Goal: Information Seeking & Learning: Stay updated

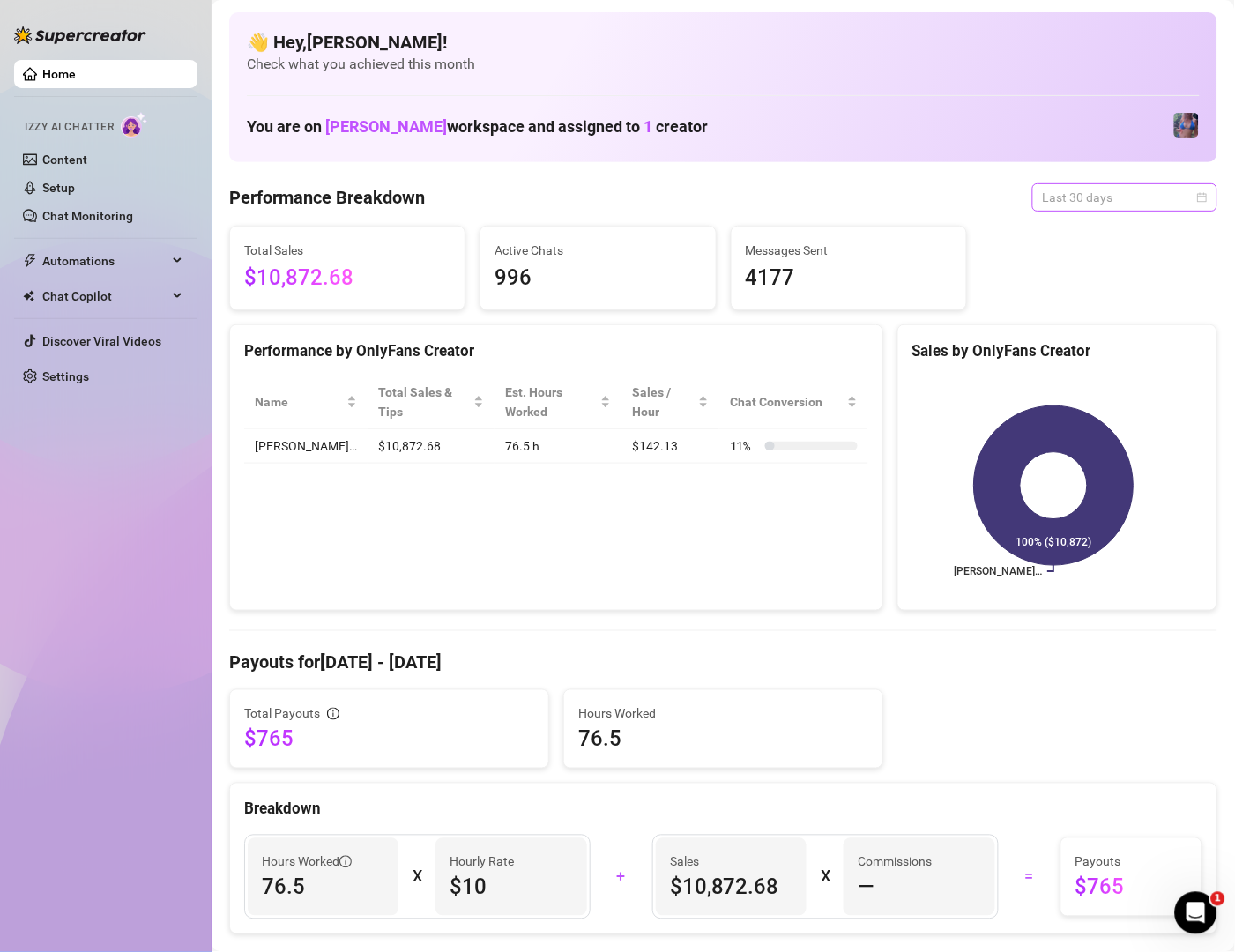
click at [1101, 190] on span "Last 30 days" at bounding box center [1124, 197] width 164 height 27
click at [1098, 259] on div "Last 7 days" at bounding box center [1104, 260] width 157 height 19
click at [1099, 198] on span "Last 7 days" at bounding box center [1124, 197] width 164 height 27
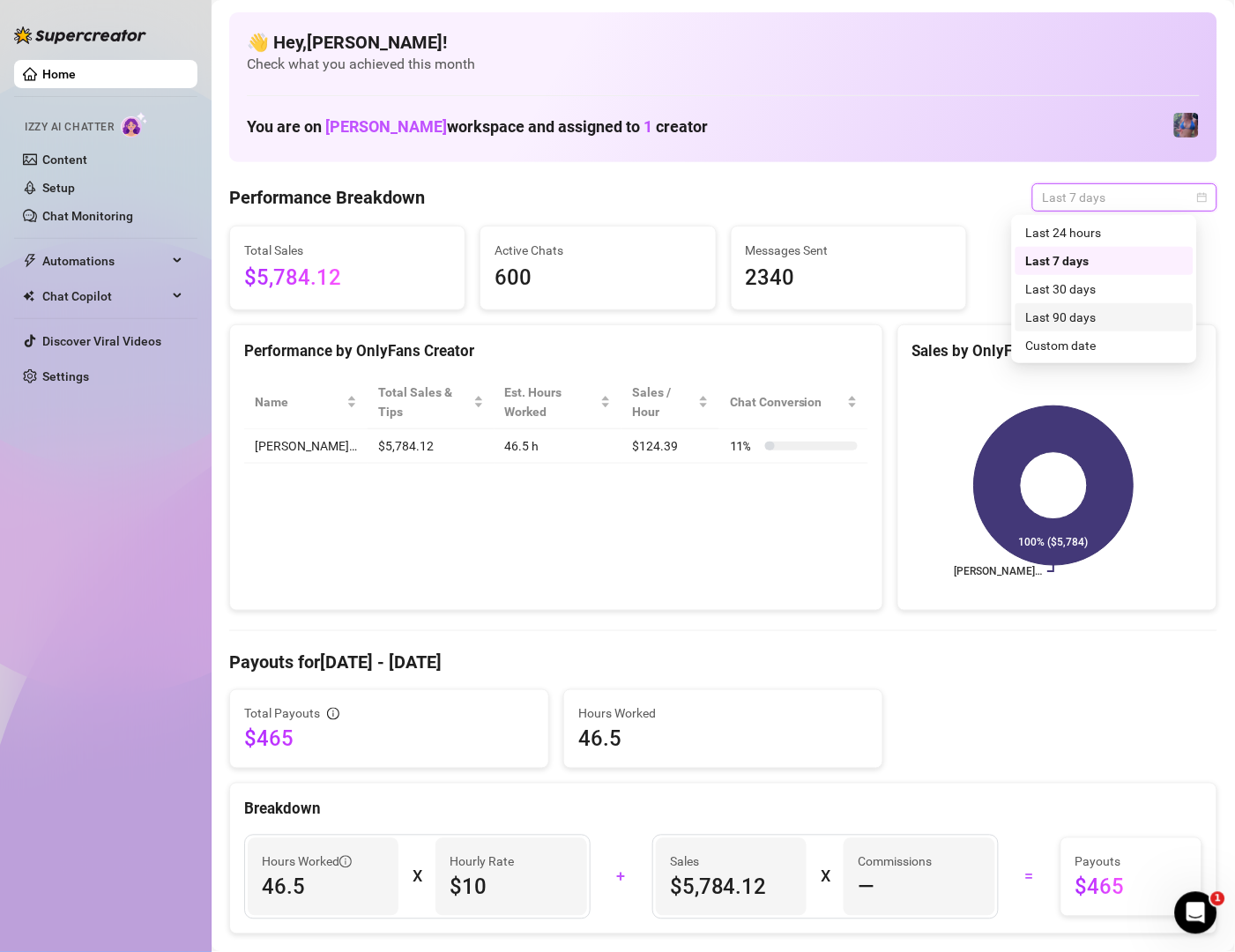
click at [1112, 323] on div "Last 90 days" at bounding box center [1104, 318] width 157 height 19
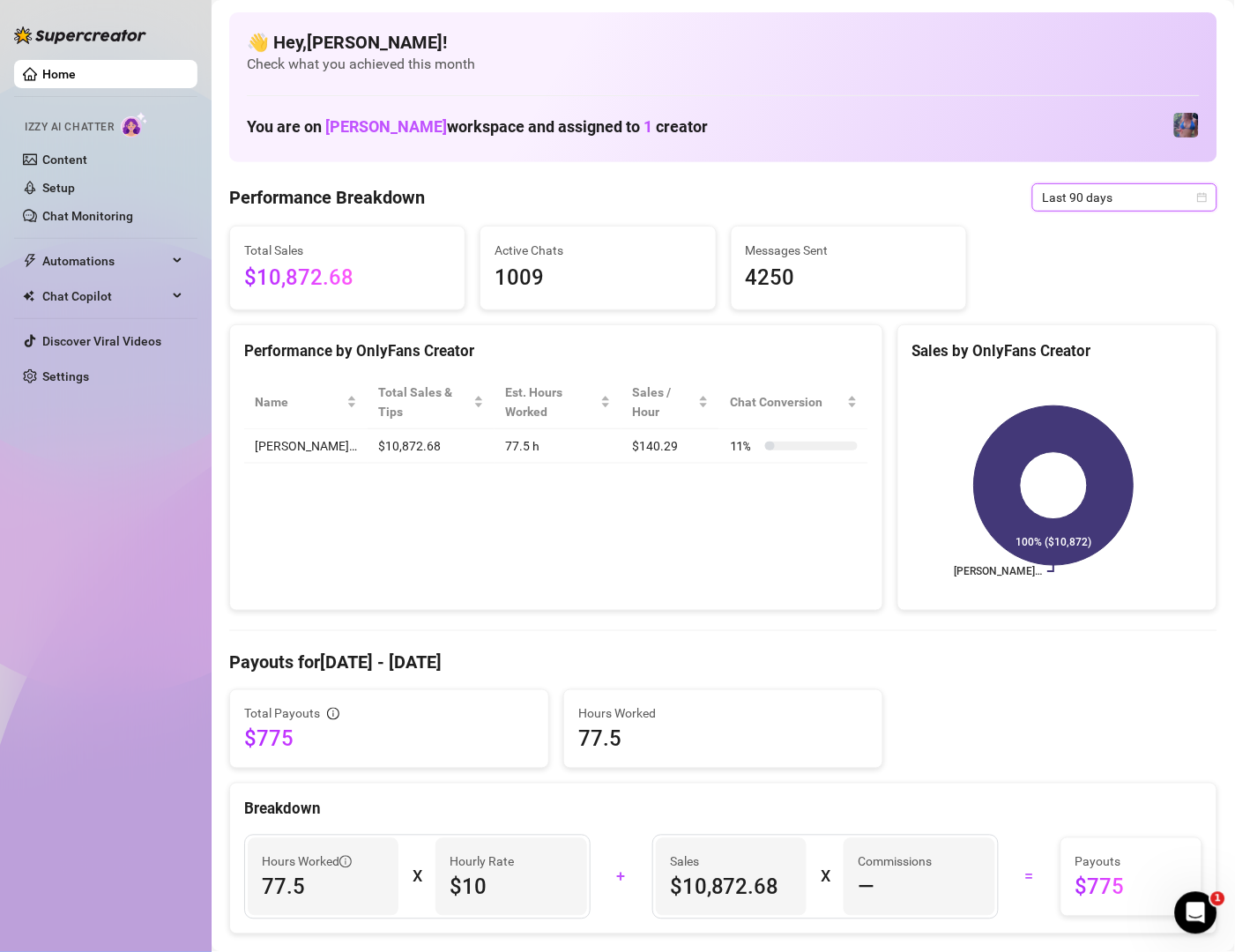
click at [1060, 204] on span "Last 90 days" at bounding box center [1124, 197] width 164 height 27
drag, startPoint x: 1060, startPoint y: 242, endPoint x: 1058, endPoint y: 257, distance: 15.1
click at [1061, 242] on div "Last 24 hours" at bounding box center [1104, 233] width 178 height 29
click at [1101, 197] on span "Last 24 hours" at bounding box center [1124, 197] width 164 height 27
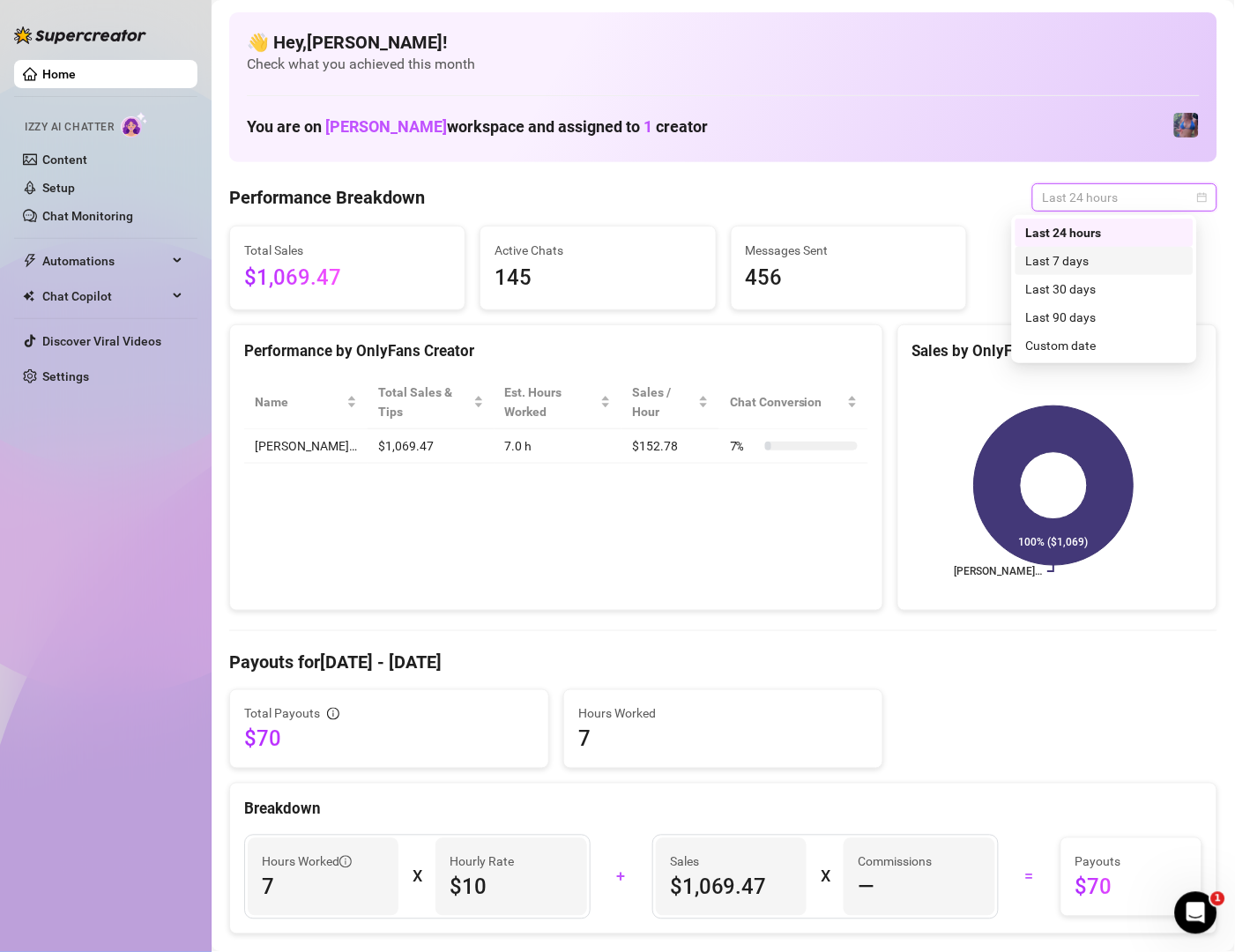
click at [1085, 256] on div "Last 7 days" at bounding box center [1104, 260] width 157 height 19
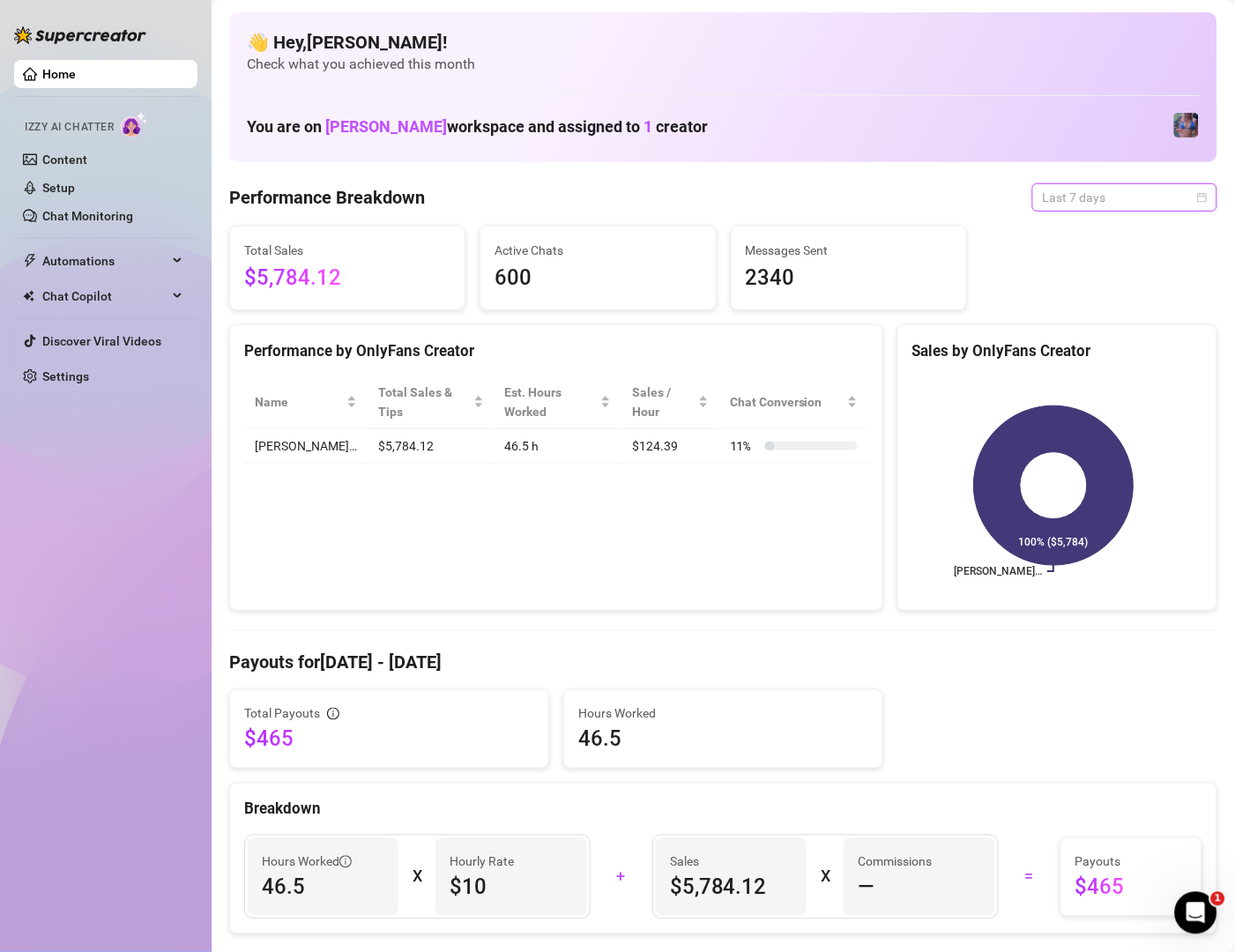
click at [1092, 195] on span "Last 7 days" at bounding box center [1124, 197] width 164 height 27
click at [1091, 236] on div "Last 24 hours" at bounding box center [1104, 233] width 157 height 19
click at [1071, 195] on span "Last 24 hours" at bounding box center [1124, 197] width 164 height 27
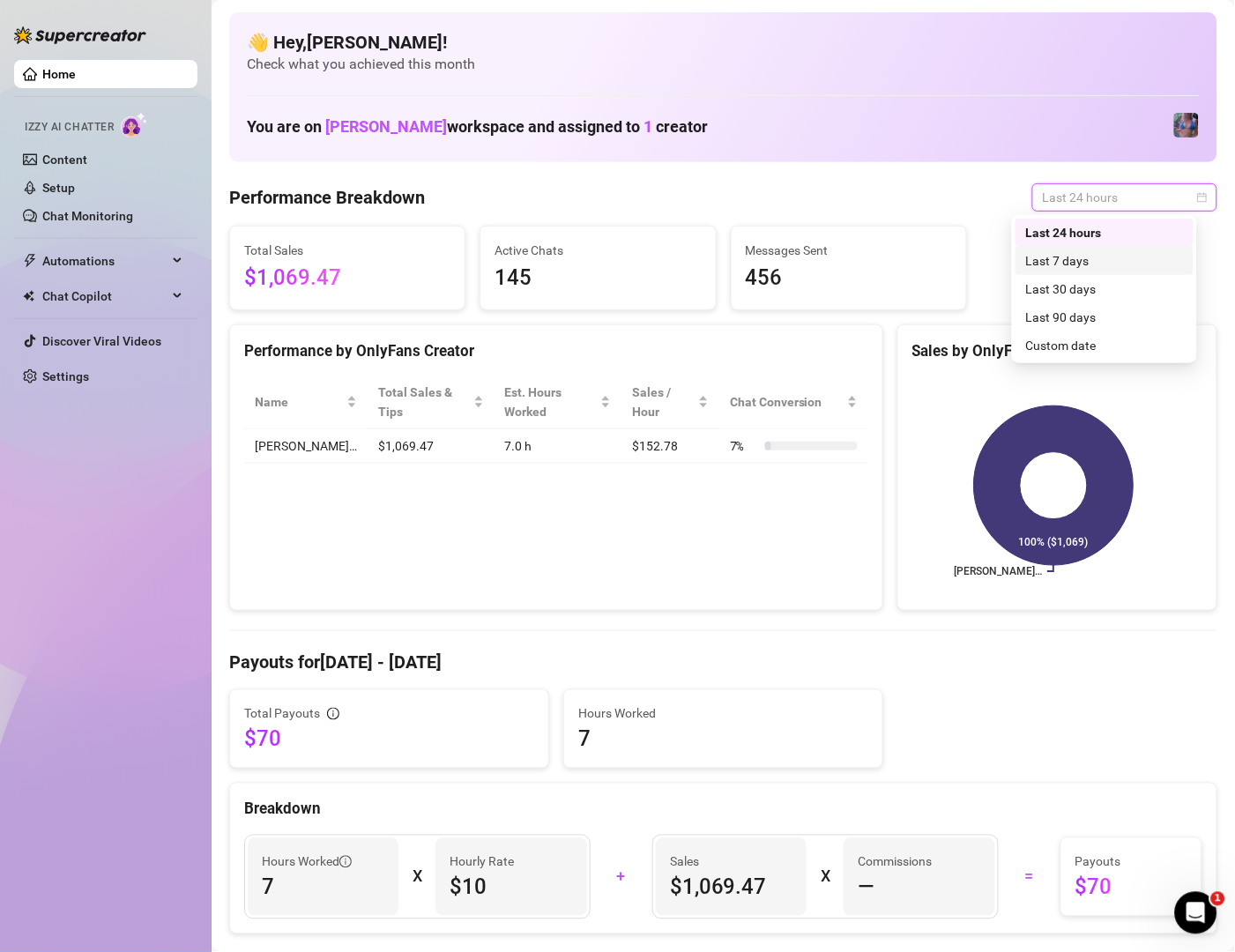
click at [1079, 258] on div "Last 7 days" at bounding box center [1104, 260] width 157 height 19
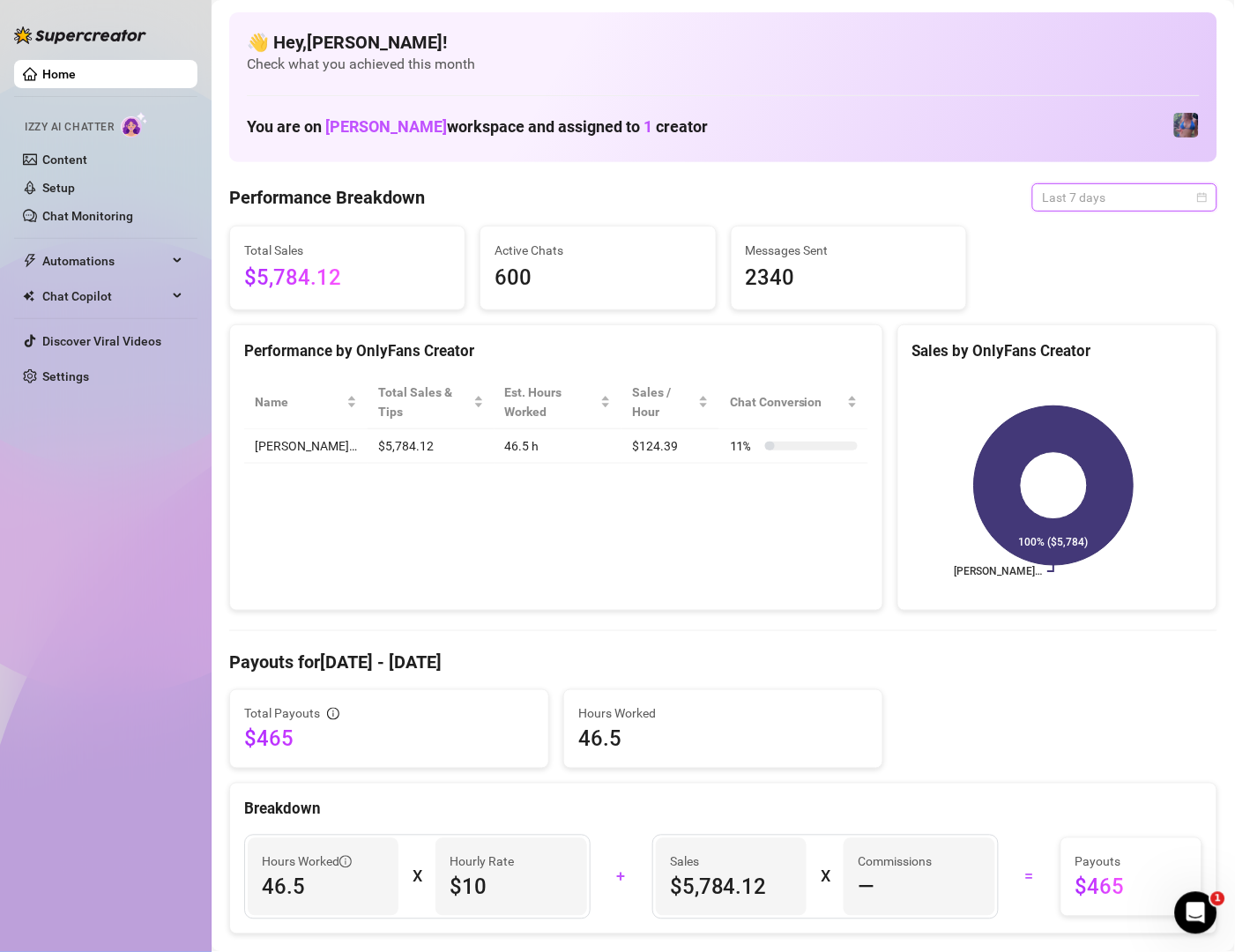
click at [1100, 197] on span "Last 7 days" at bounding box center [1124, 197] width 164 height 27
click at [1096, 226] on div "Last 24 hours" at bounding box center [1104, 233] width 157 height 19
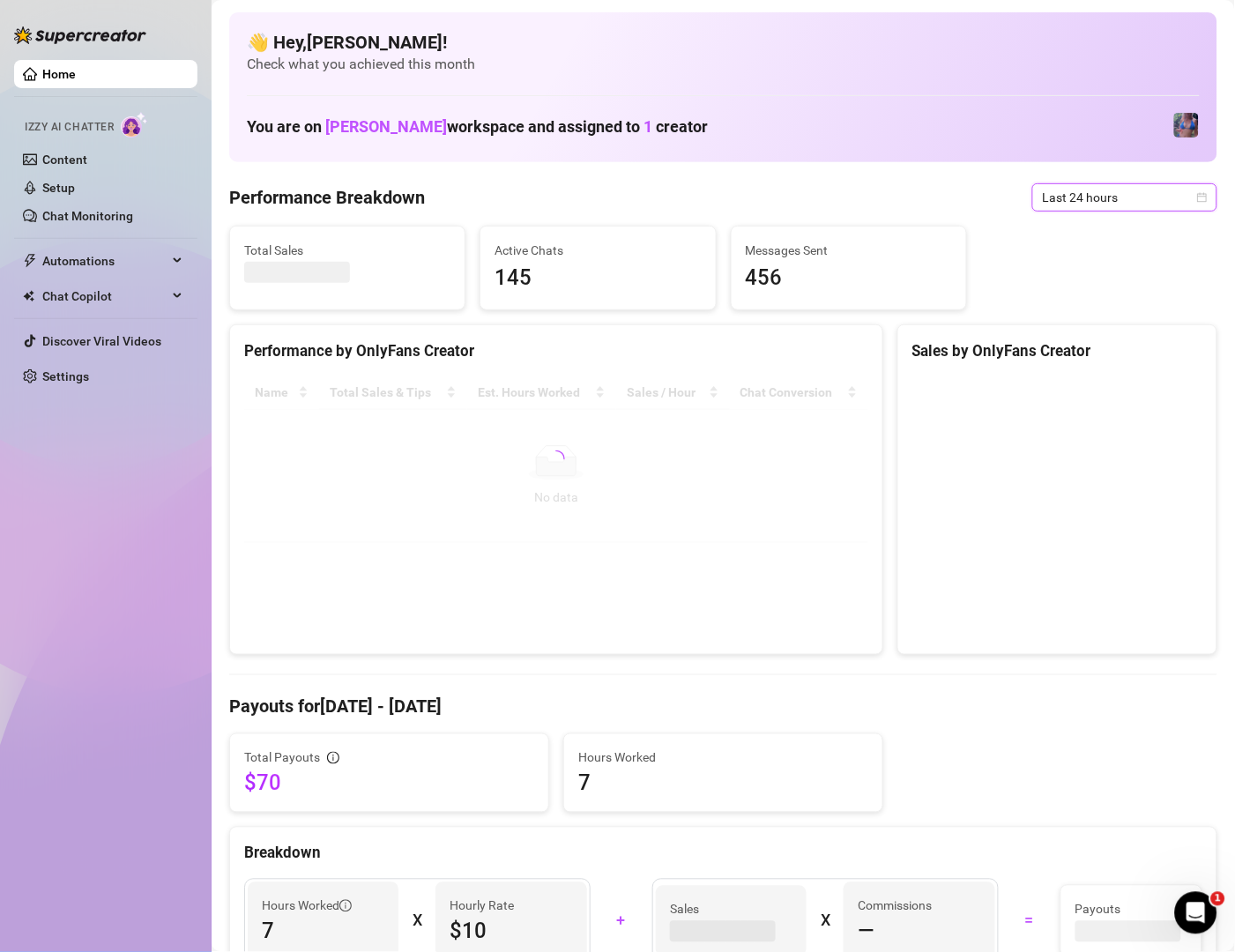
click at [1052, 207] on span "Last 24 hours" at bounding box center [1124, 197] width 164 height 27
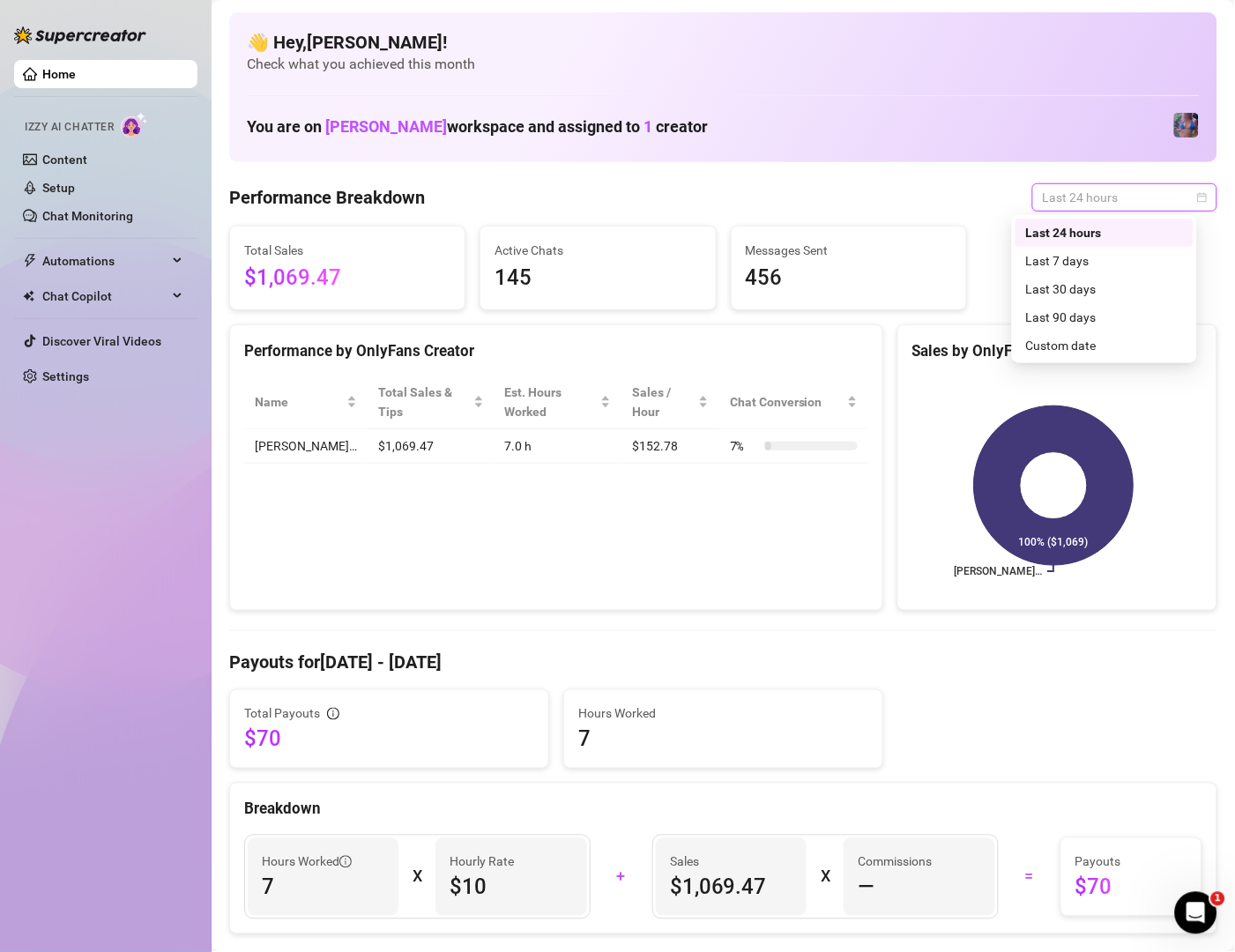
click at [1079, 245] on div "Last 24 hours" at bounding box center [1104, 233] width 178 height 29
click at [1085, 185] on span "Last 24 hours" at bounding box center [1124, 197] width 164 height 27
click at [1084, 266] on div "Last 7 days" at bounding box center [1104, 260] width 157 height 19
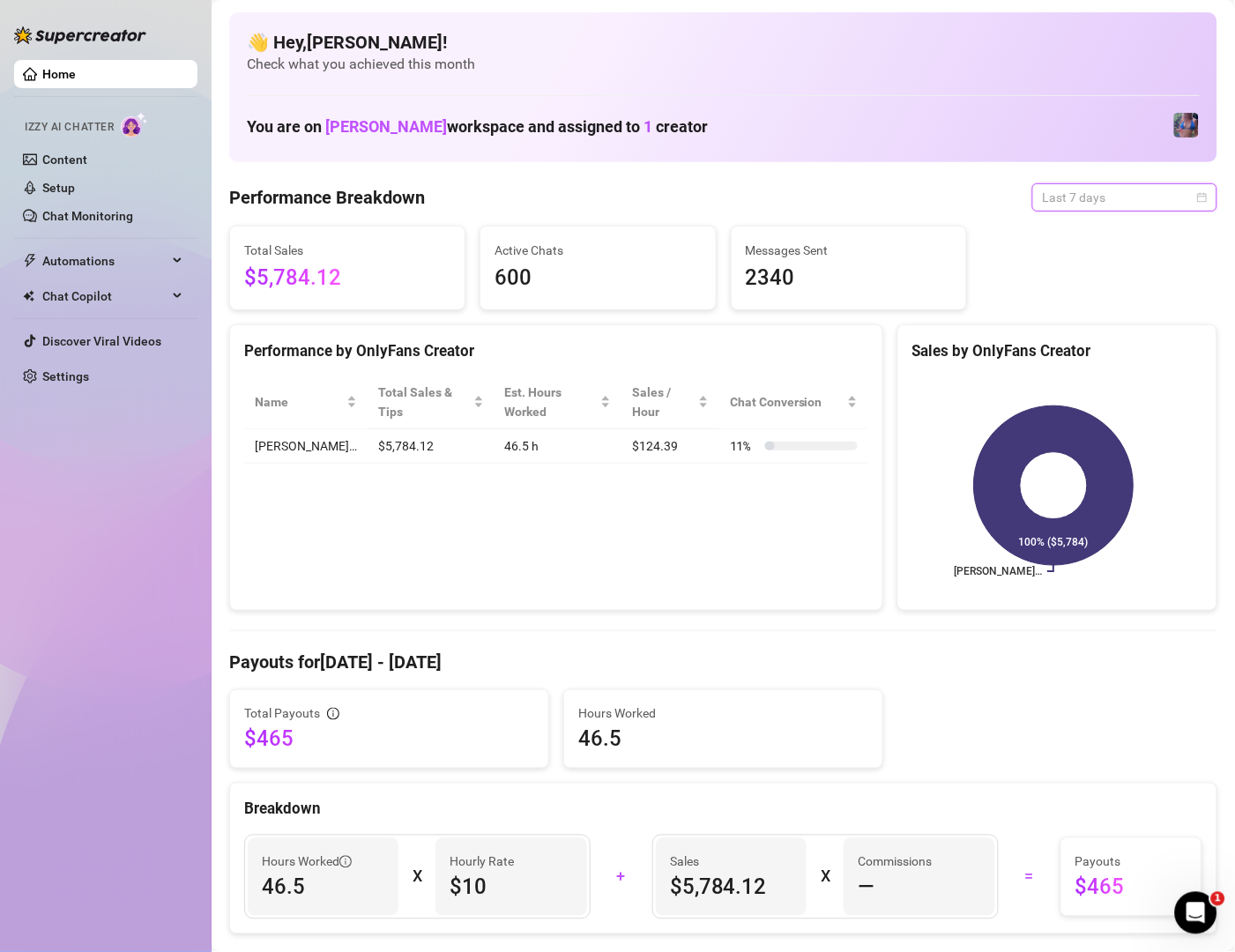
click at [1061, 202] on span "Last 7 days" at bounding box center [1124, 197] width 164 height 27
click at [1102, 236] on div "Last 24 hours" at bounding box center [1104, 233] width 157 height 19
click at [1118, 203] on span "Last 24 hours" at bounding box center [1124, 197] width 164 height 27
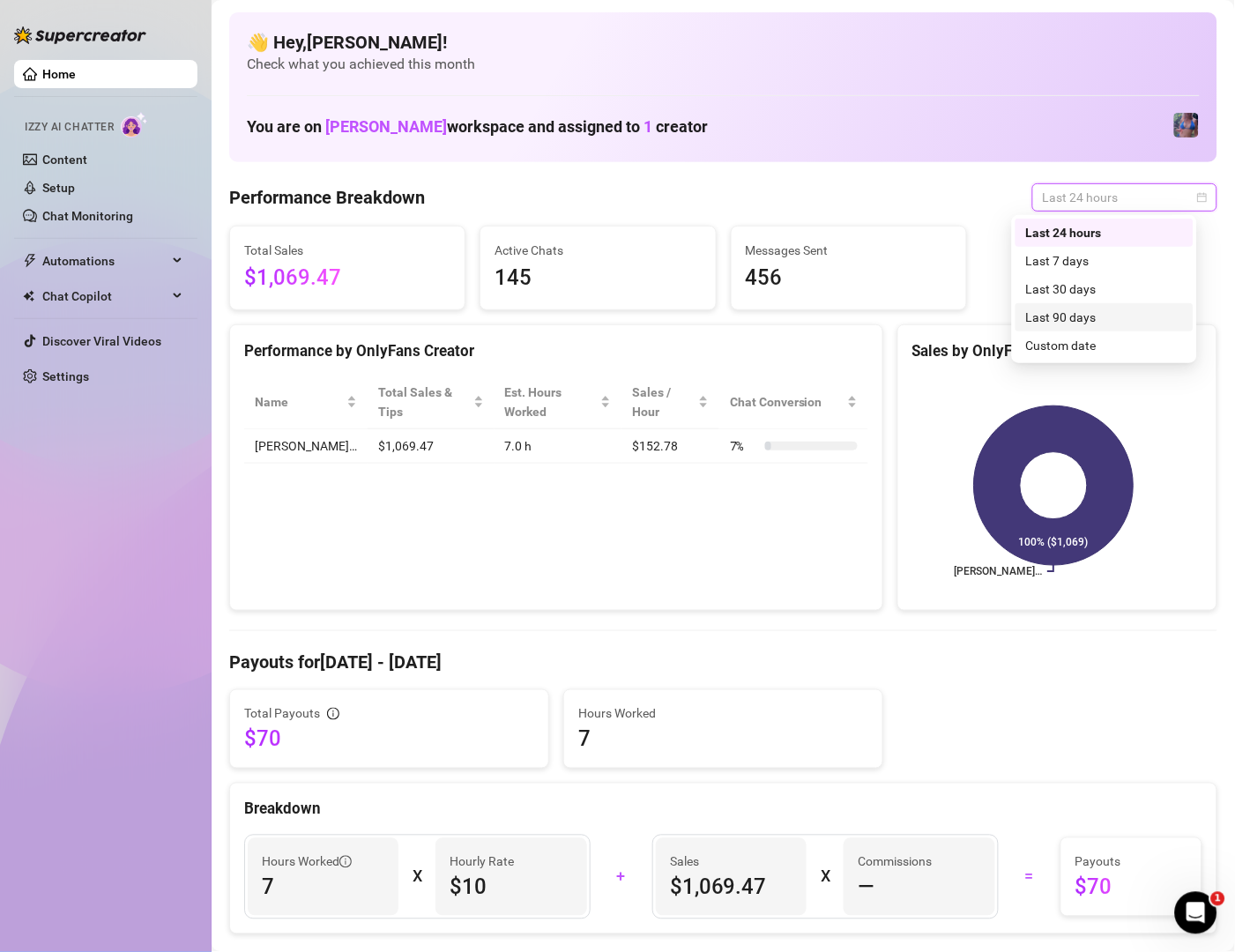
click at [1101, 309] on div "Last 90 days" at bounding box center [1104, 318] width 157 height 19
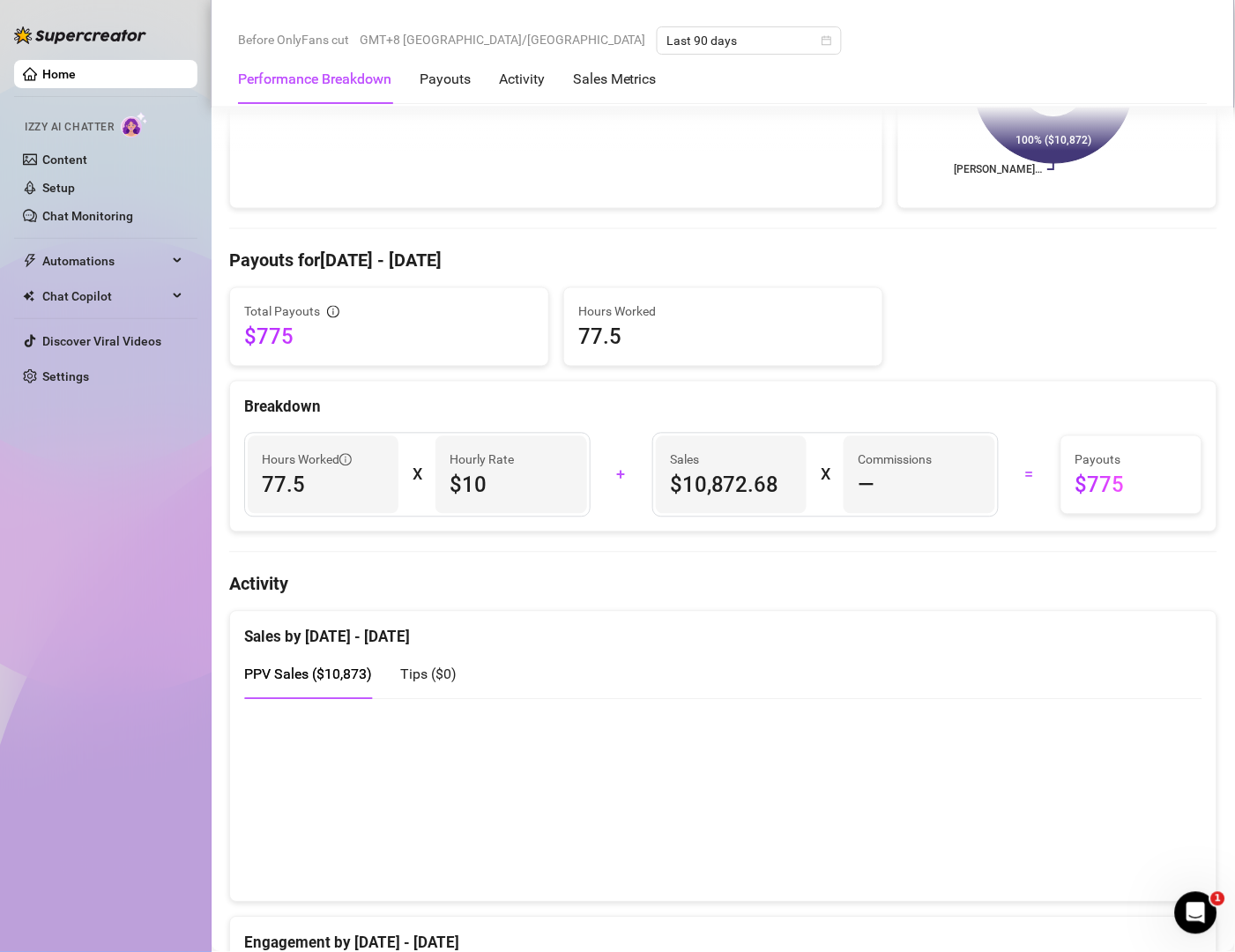
scroll to position [507, 0]
